Goal: Transaction & Acquisition: Purchase product/service

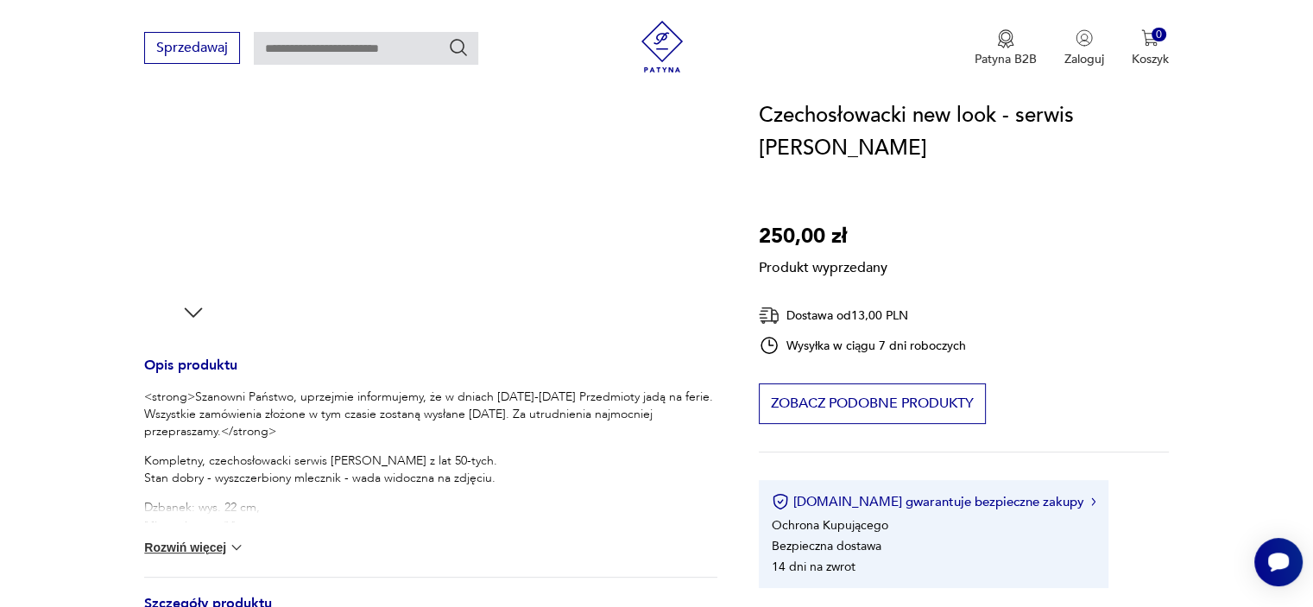
scroll to position [575, 0]
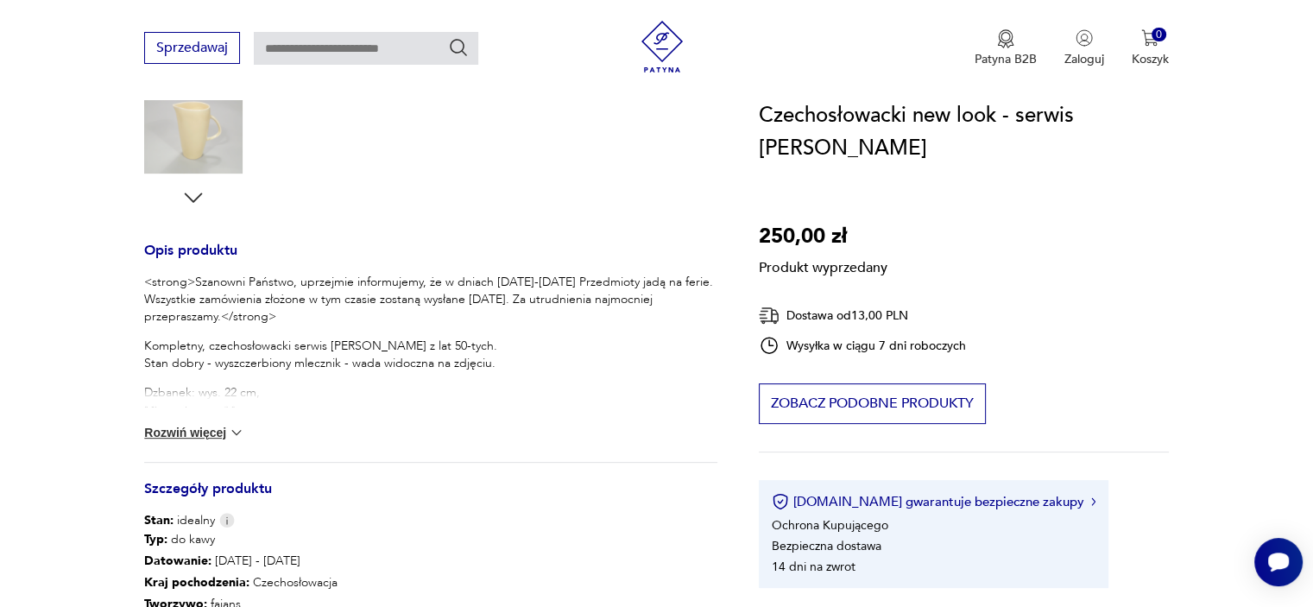
click at [218, 425] on button "Rozwiń więcej" at bounding box center [194, 432] width 100 height 17
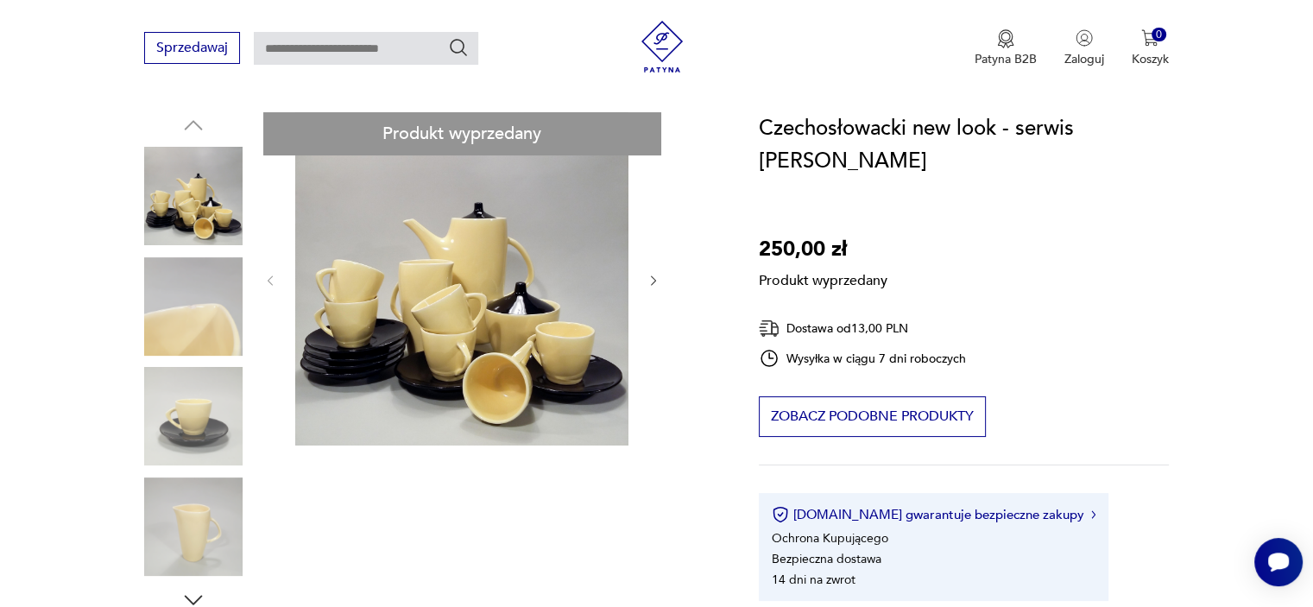
scroll to position [230, 0]
